Goal: Information Seeking & Learning: Learn about a topic

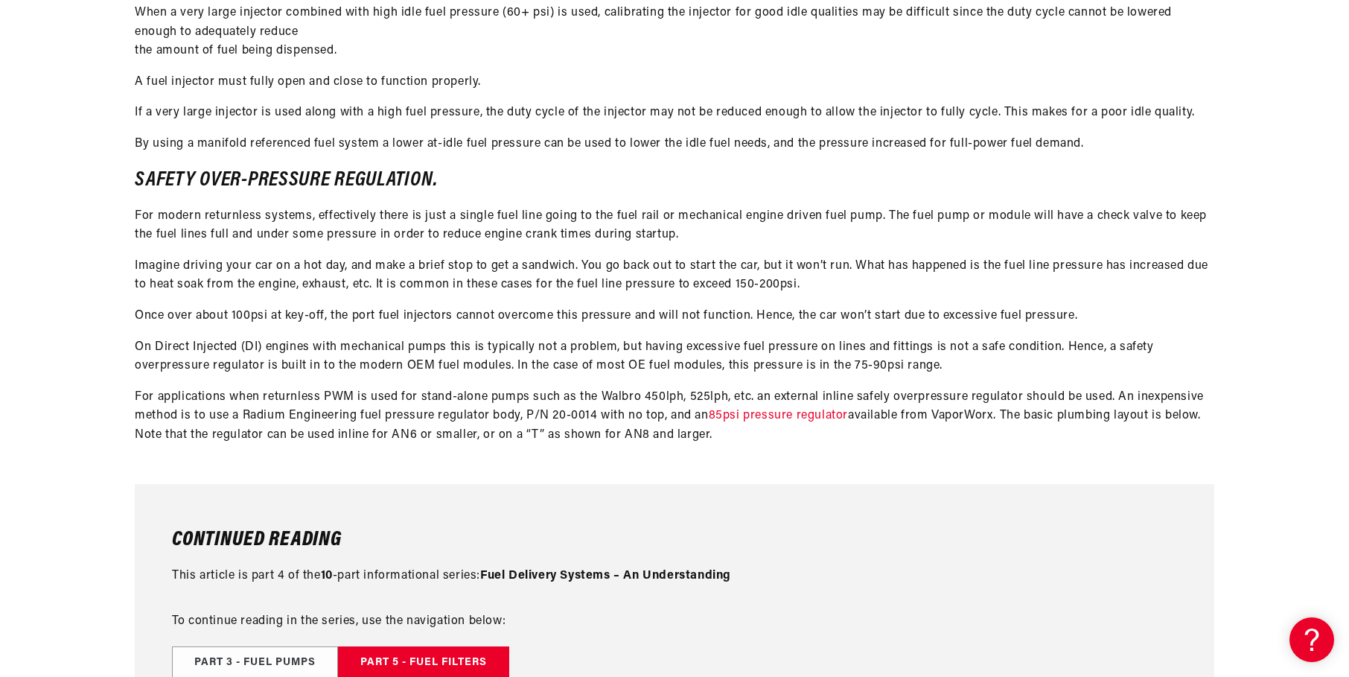
scroll to position [2755, 0]
click at [785, 413] on link "85psi pressure regulator" at bounding box center [778, 415] width 139 height 12
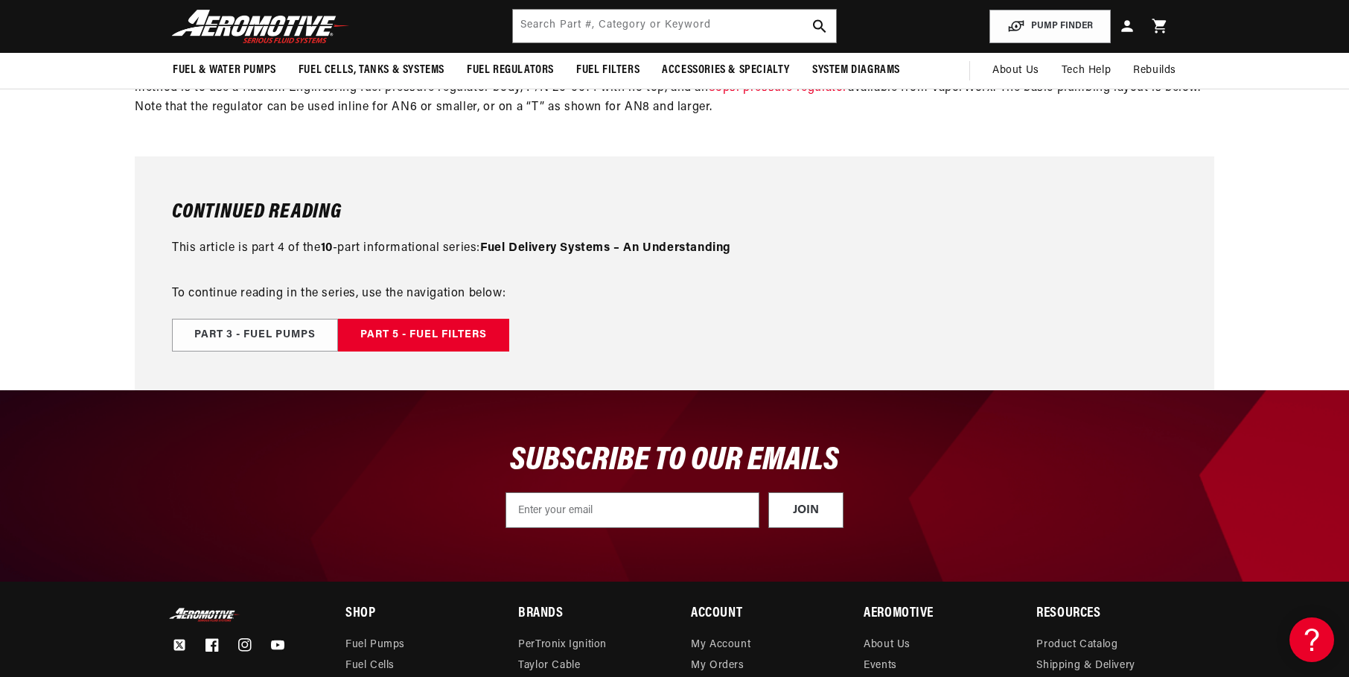
scroll to position [2830, 0]
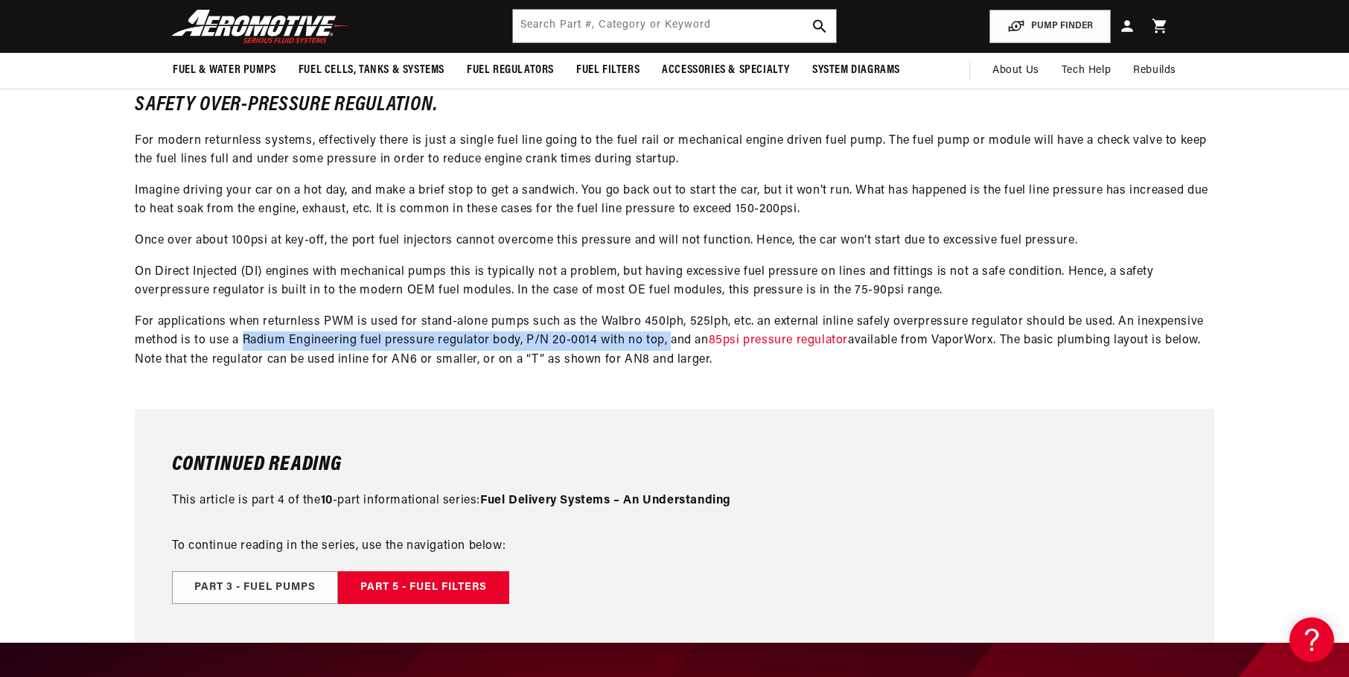
drag, startPoint x: 242, startPoint y: 342, endPoint x: 668, endPoint y: 348, distance: 426.0
click at [668, 348] on p "For applications when returnless PWM is used for stand-alone pumps such as the …" at bounding box center [675, 341] width 1080 height 57
drag, startPoint x: 668, startPoint y: 348, endPoint x: 643, endPoint y: 341, distance: 25.7
copy p "Radium Engineering fuel pressure regulator body, P/N 20-0014 with no top,"
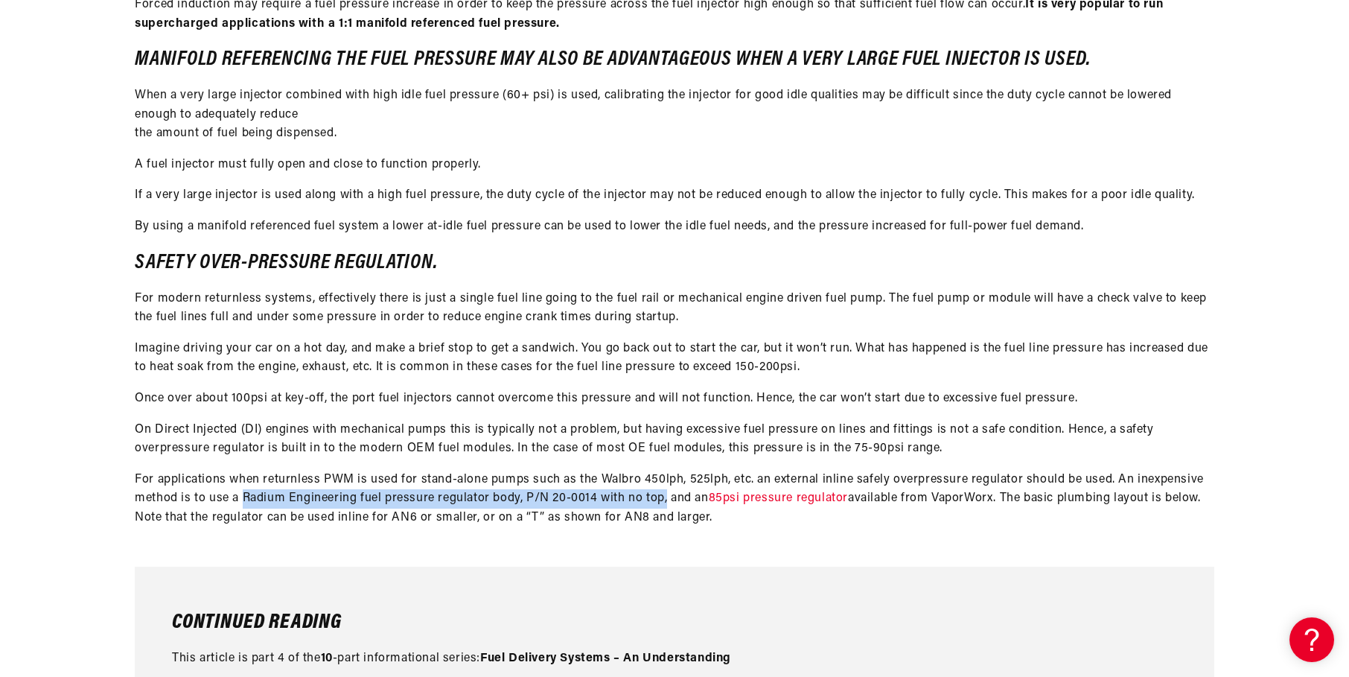
scroll to position [2681, 0]
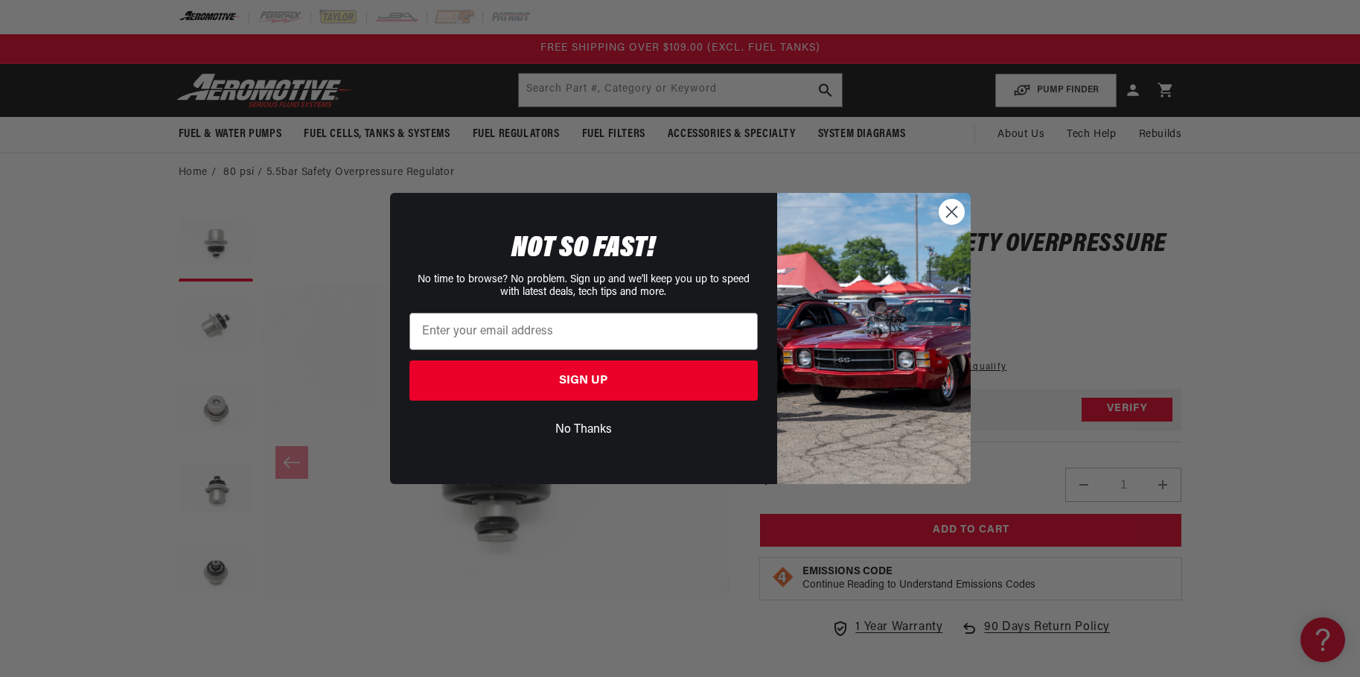
click at [951, 211] on icon "Close dialog" at bounding box center [951, 212] width 10 height 10
